Goal: Information Seeking & Learning: Learn about a topic

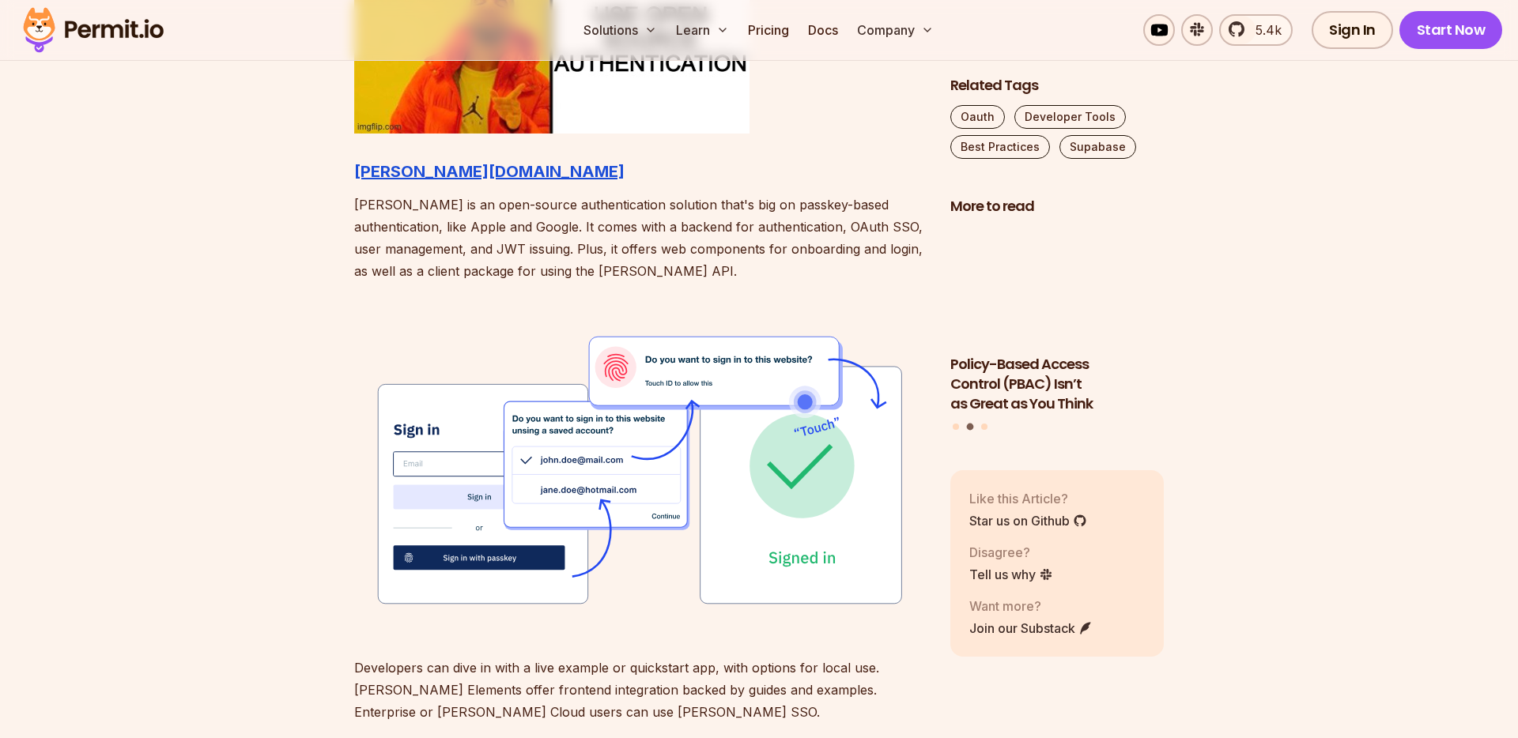
scroll to position [1915, 0]
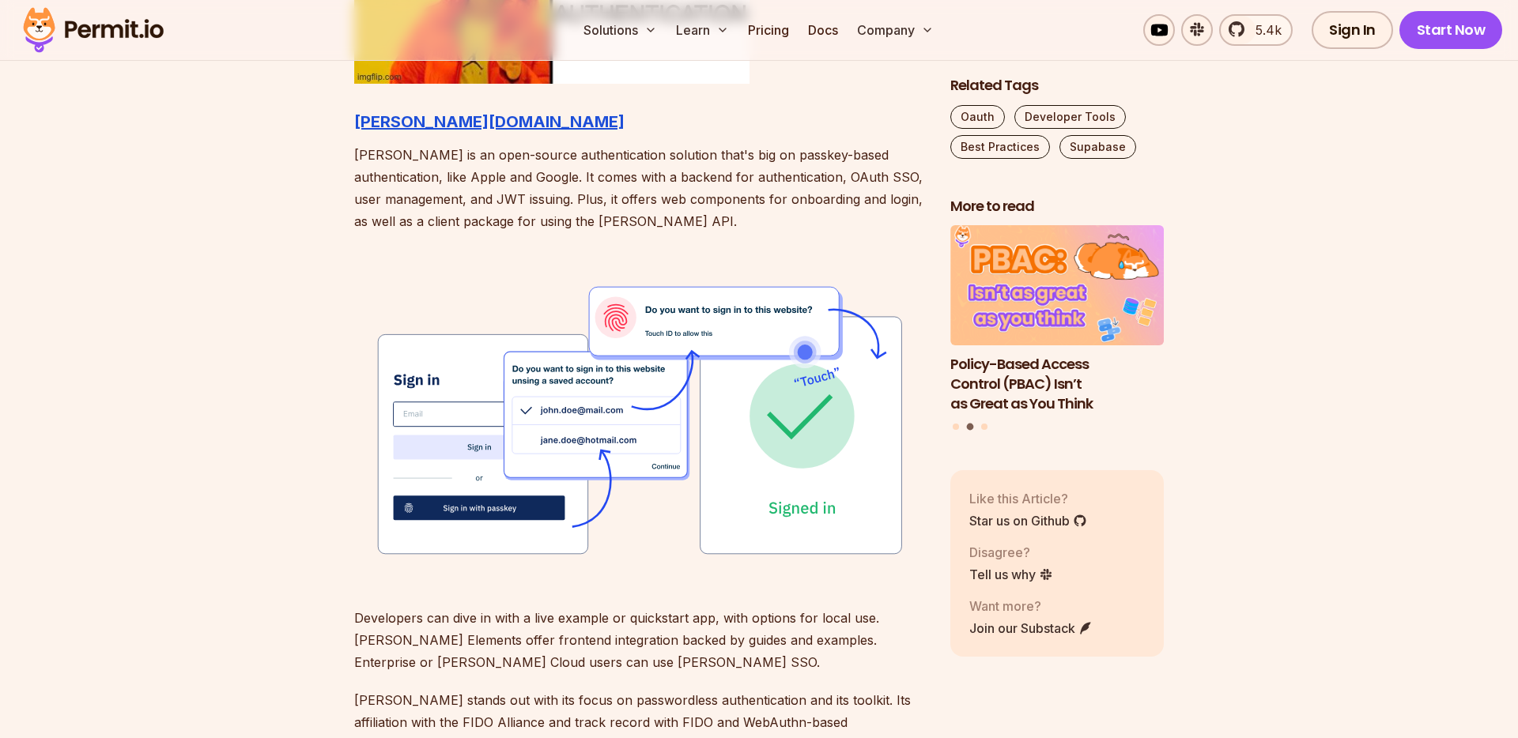
click at [432, 199] on p "[PERSON_NAME] is an open-source authentication solution that's big on passkey-b…" at bounding box center [639, 188] width 571 height 89
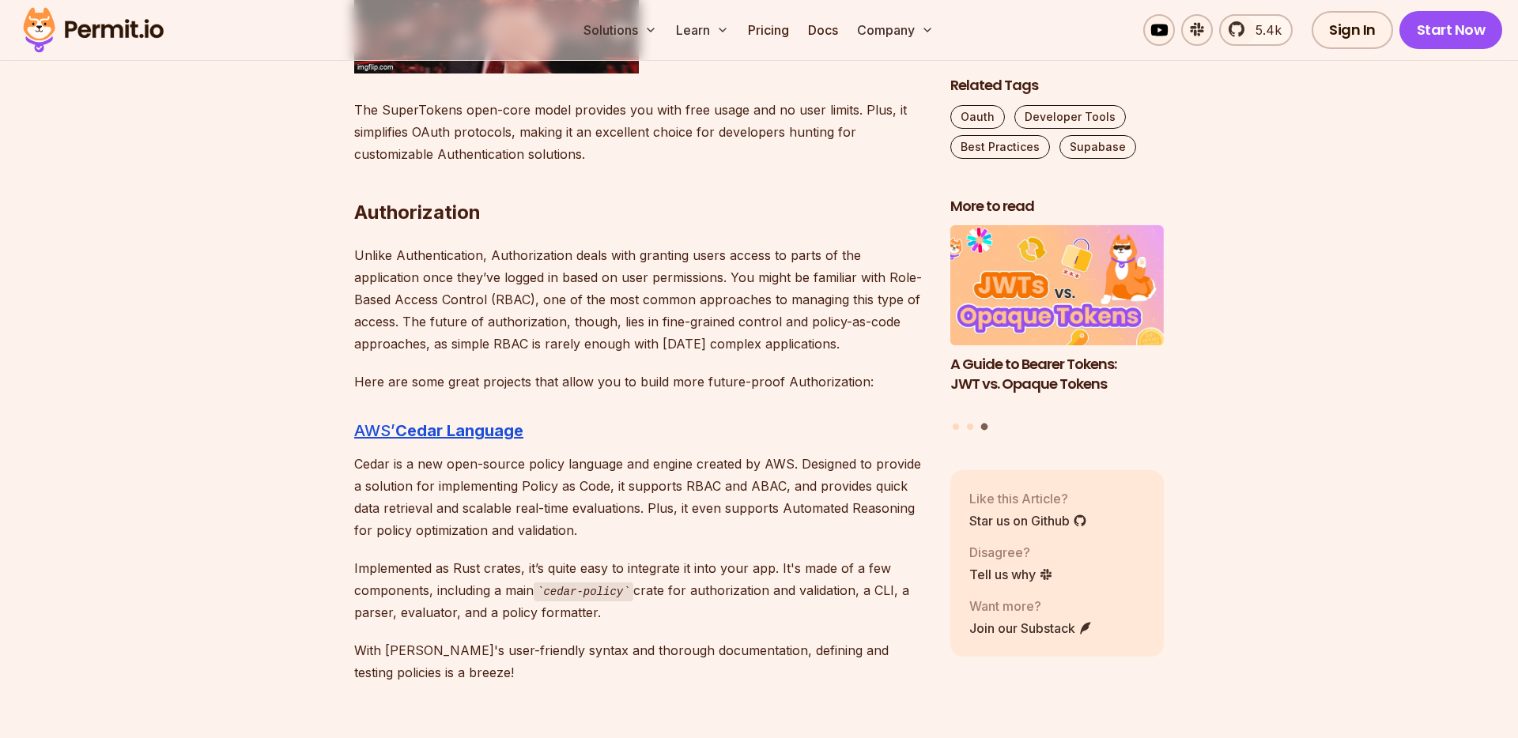
scroll to position [3460, 0]
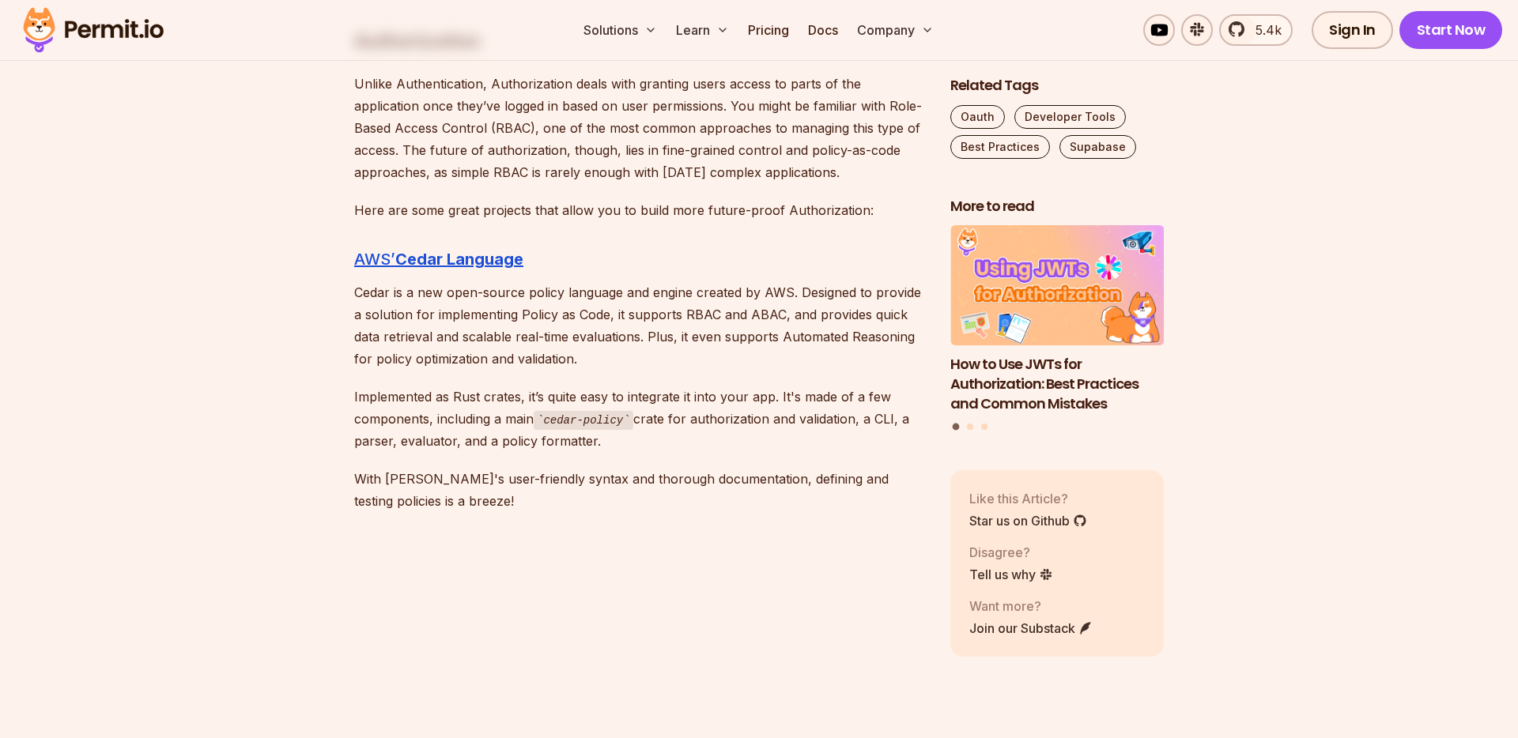
click at [452, 393] on p "Implemented as Rust crates, it’s quite easy to integrate it into your app. It's…" at bounding box center [639, 419] width 571 height 67
click at [553, 206] on p "Here are some great projects that allow you to build more future-proof Authoriz…" at bounding box center [639, 210] width 571 height 22
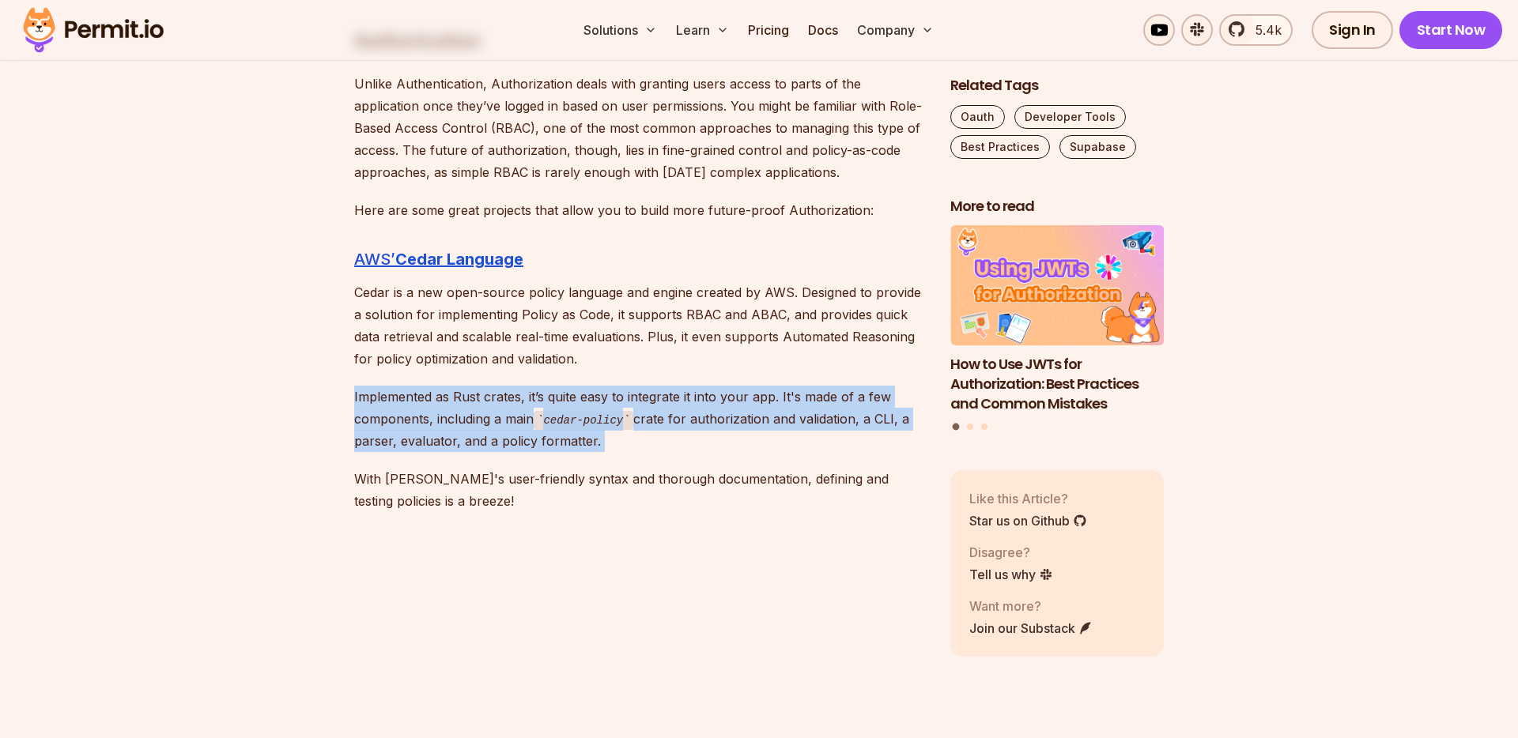
click at [554, 483] on p "With [PERSON_NAME]'s user-friendly syntax and thorough documentation, defining …" at bounding box center [639, 490] width 571 height 44
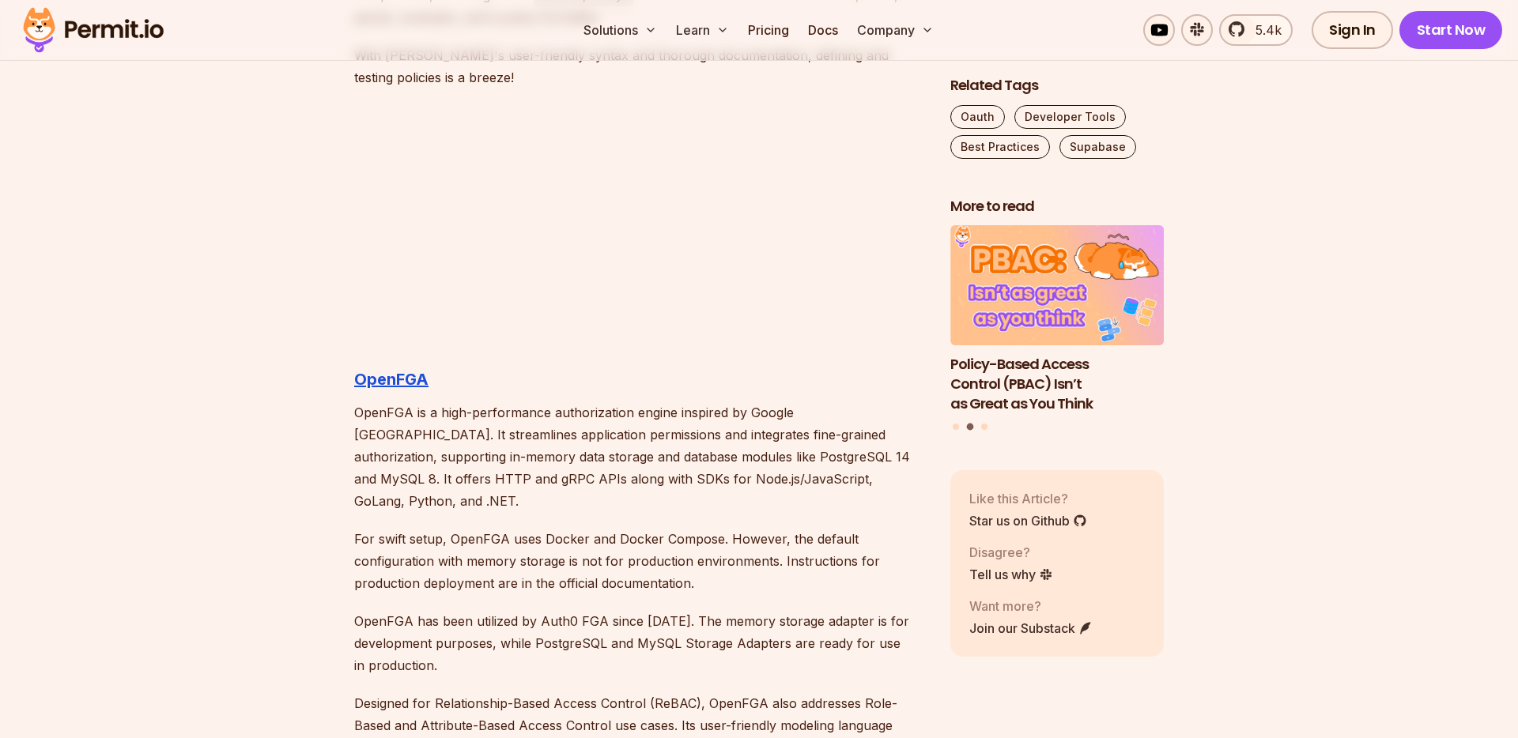
scroll to position [3894, 0]
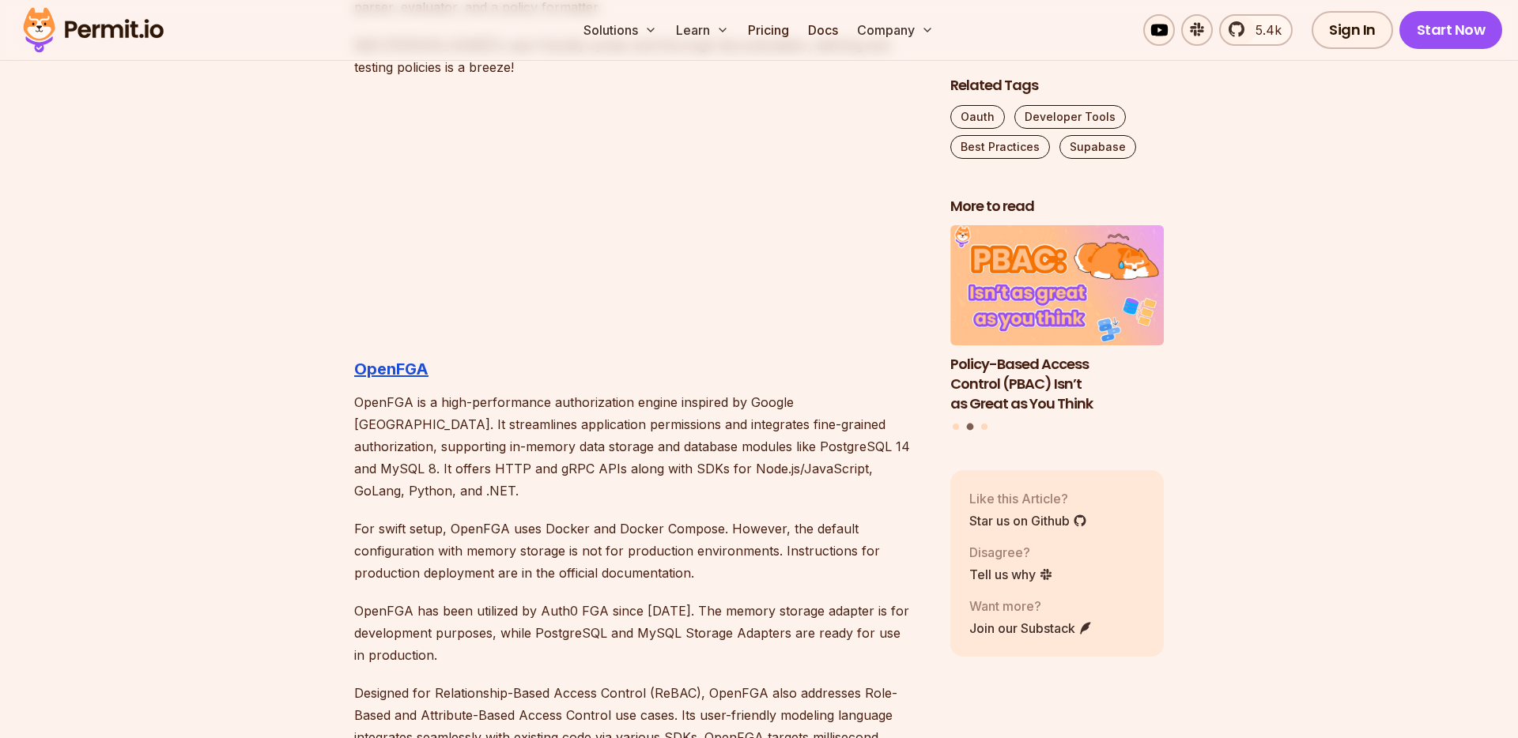
click at [663, 399] on p "OpenFGA is a high-performance authorization engine inspired by Google [GEOGRAPH…" at bounding box center [639, 446] width 571 height 111
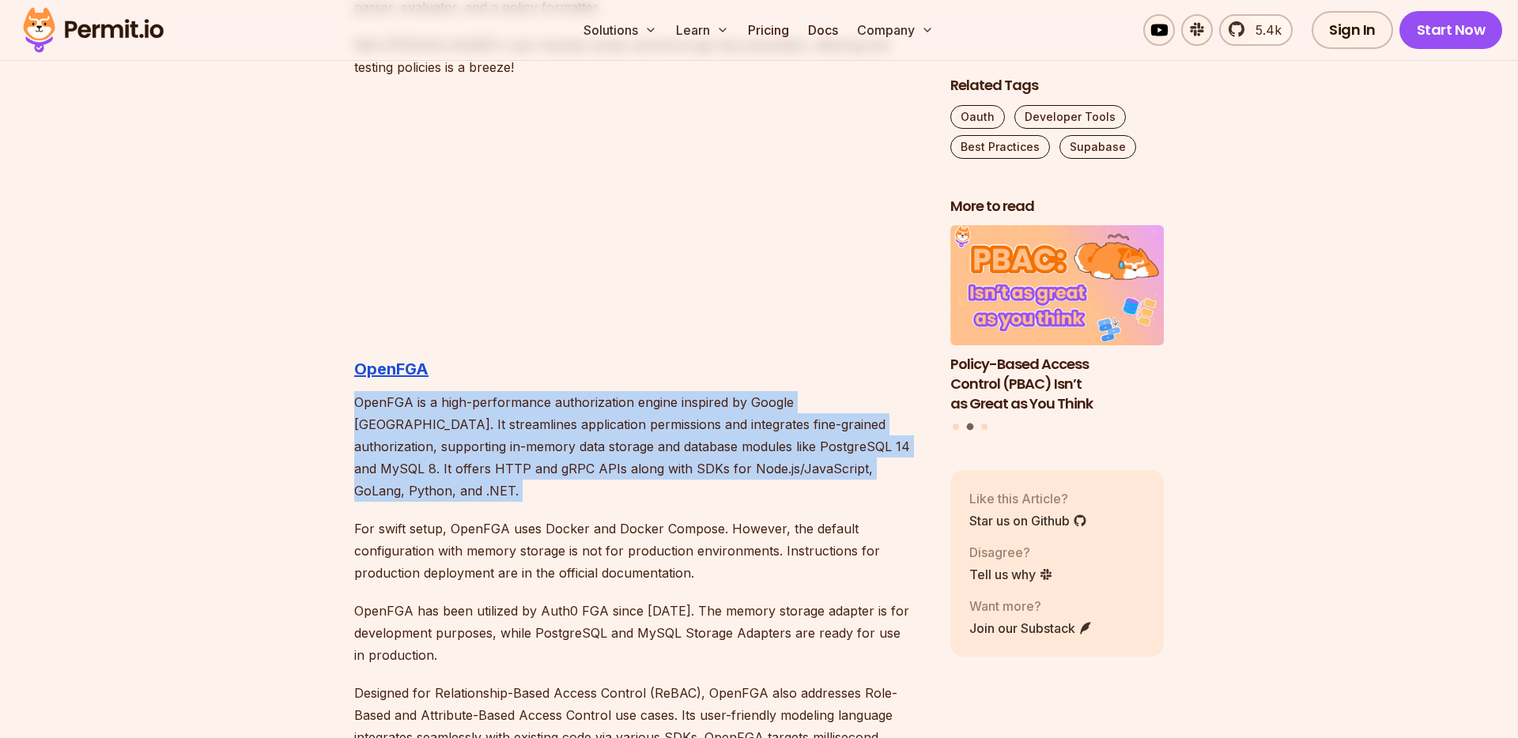
click at [661, 466] on p "OpenFGA is a high-performance authorization engine inspired by Google [GEOGRAPH…" at bounding box center [639, 446] width 571 height 111
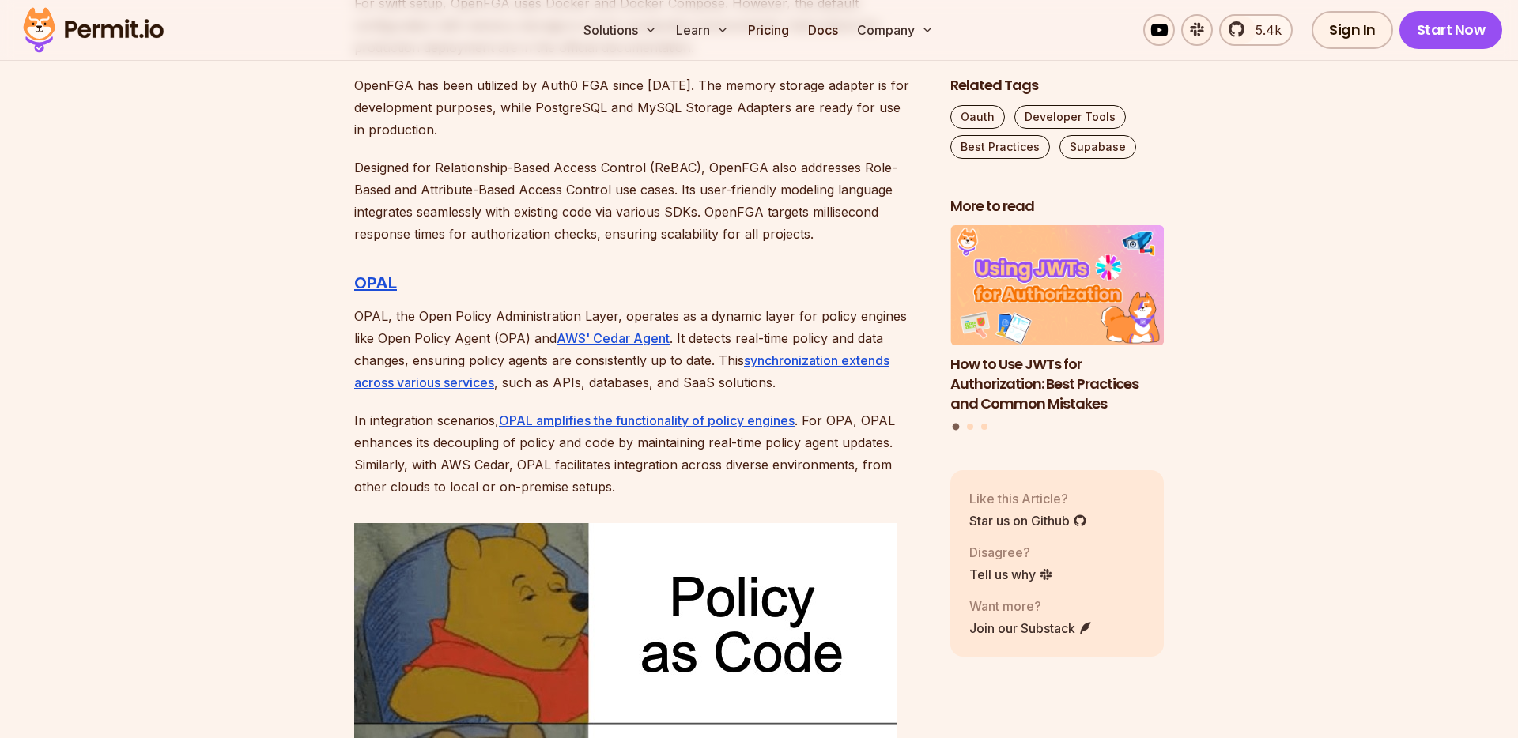
scroll to position [4423, 0]
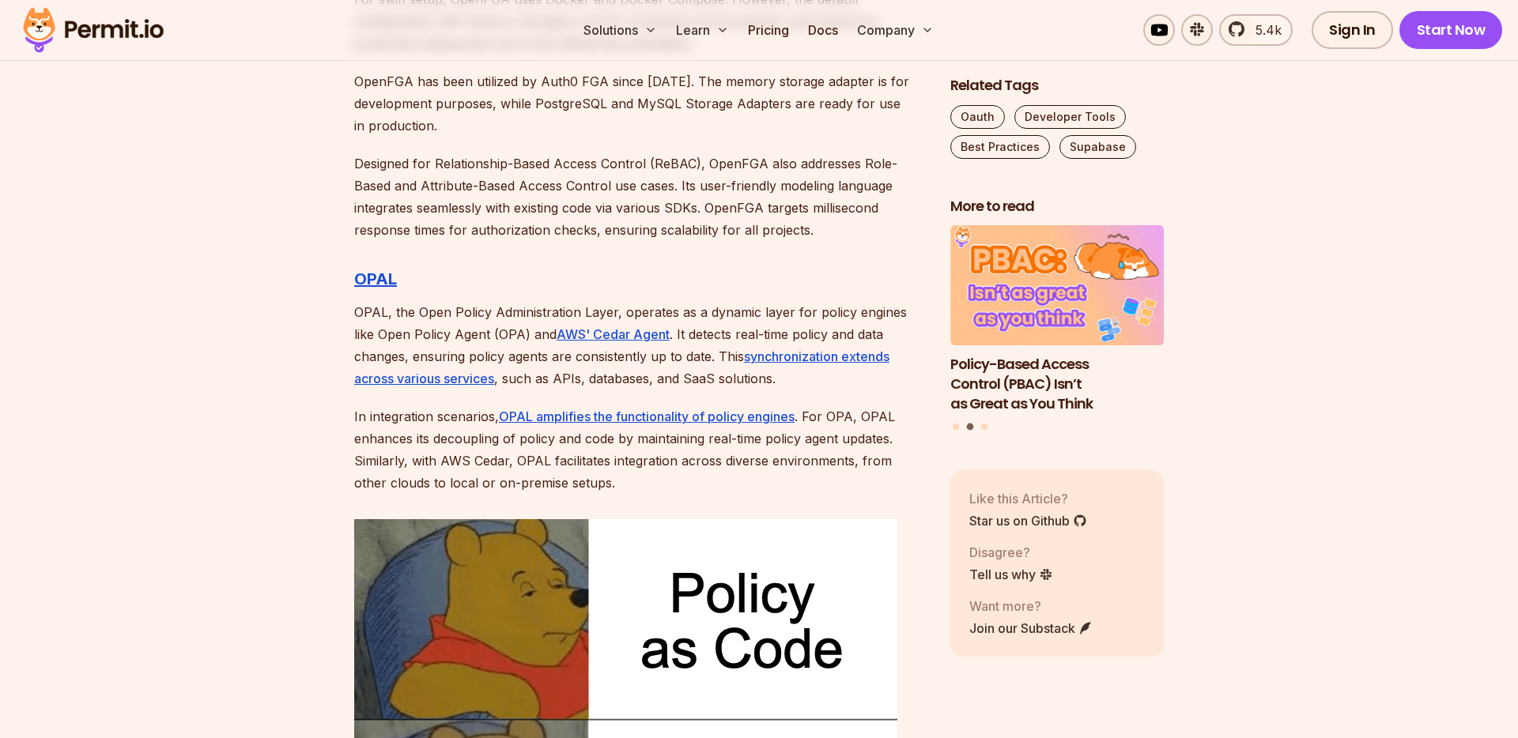
click at [564, 440] on p "In integration scenarios, OPAL amplifies the functionality of policy engines . …" at bounding box center [639, 449] width 571 height 89
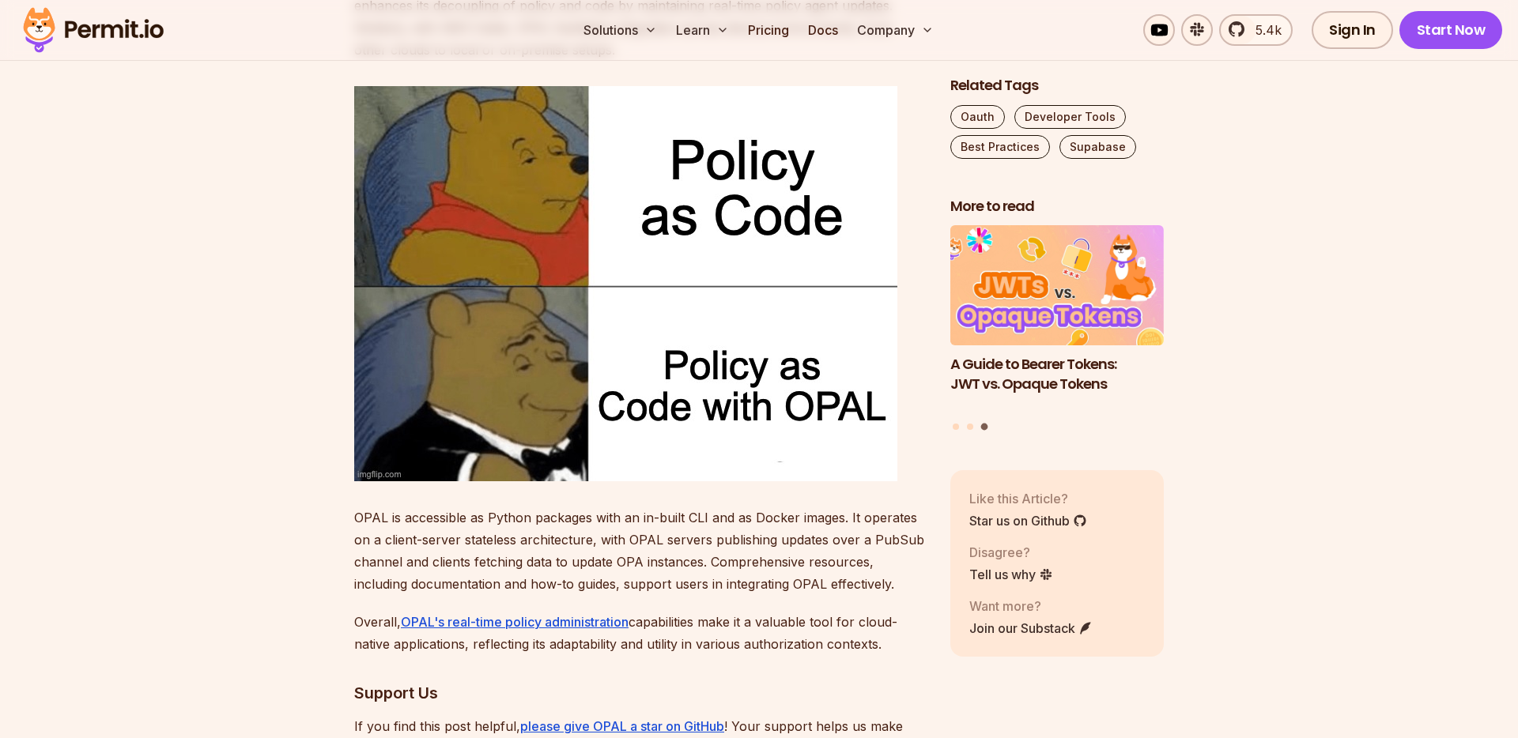
scroll to position [4947, 0]
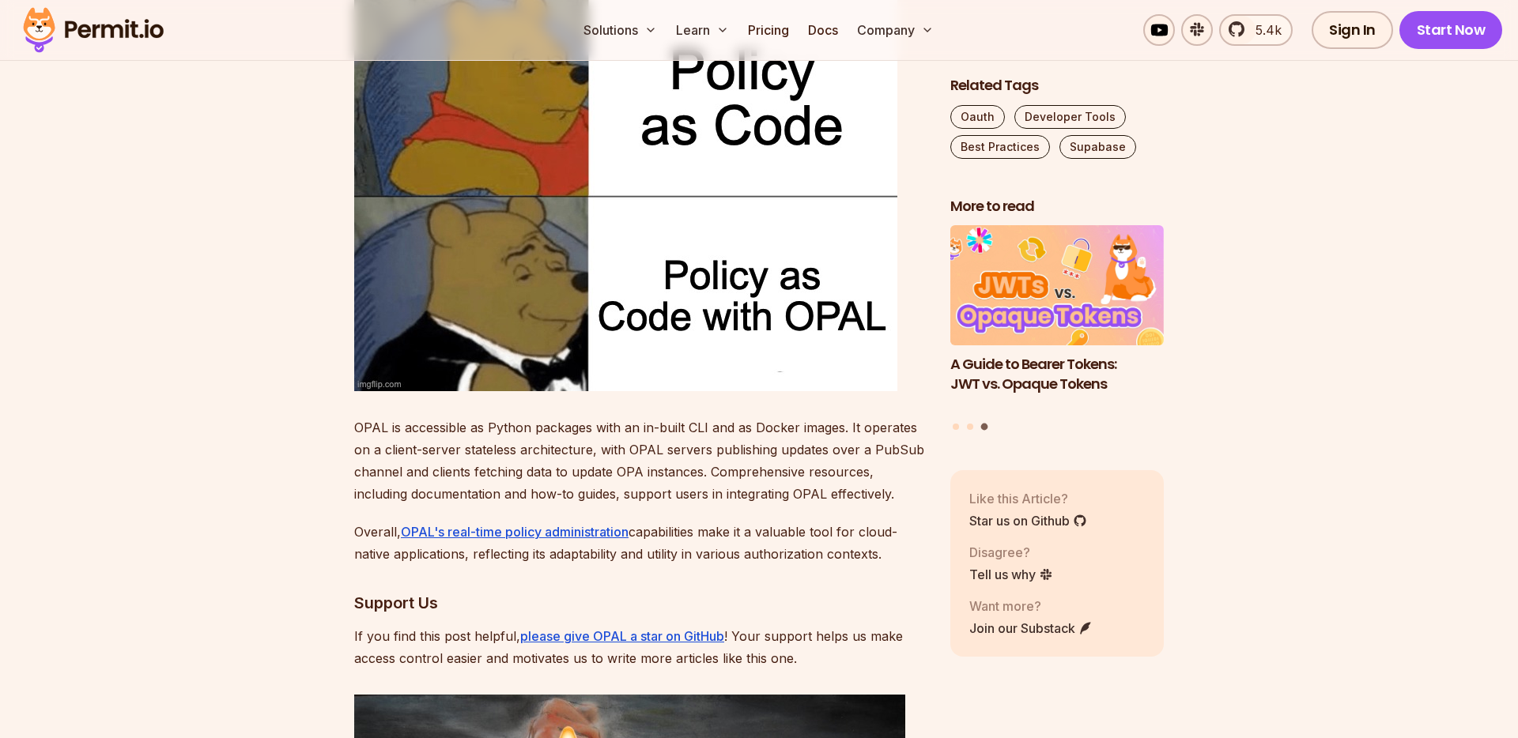
click at [583, 443] on p "OPAL is accessible as Python packages with an in-built CLI and as Docker images…" at bounding box center [639, 461] width 571 height 89
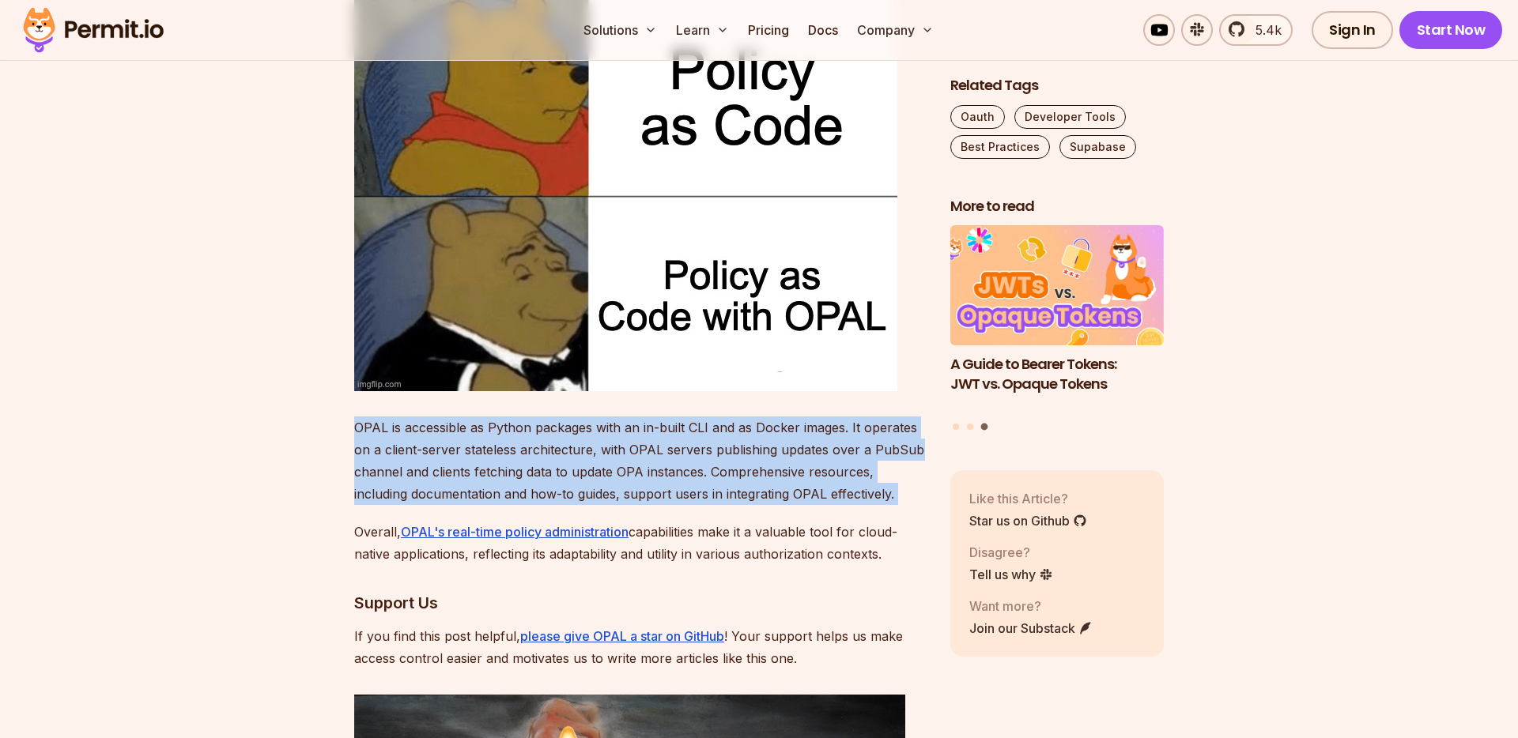
click at [586, 530] on p "Overall, OPAL's real-time policy administration capabilities make it a valuable…" at bounding box center [639, 543] width 571 height 44
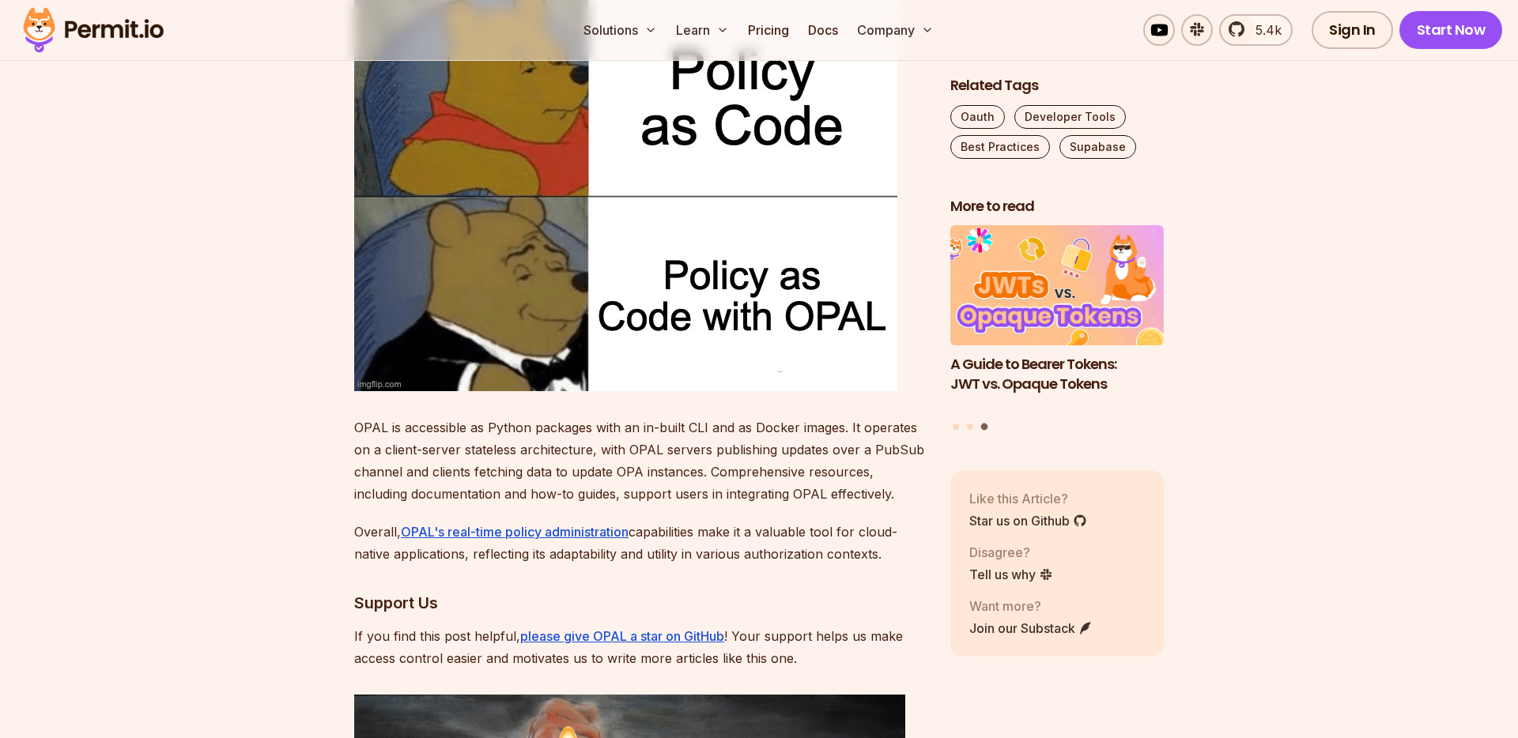
click at [586, 530] on p "Overall, OPAL's real-time policy administration capabilities make it a valuable…" at bounding box center [639, 543] width 571 height 44
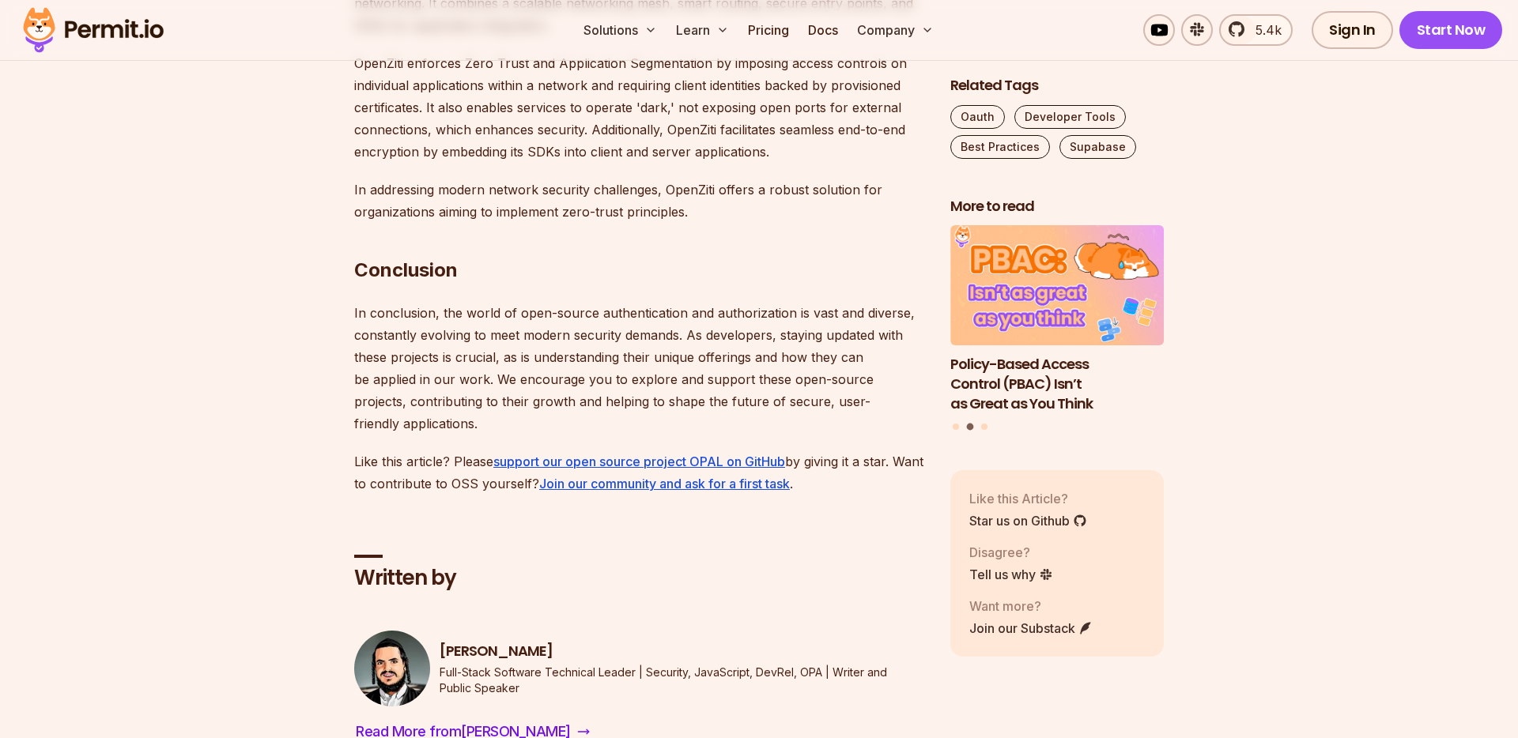
scroll to position [9364, 0]
